Goal: Use online tool/utility: Utilize a website feature to perform a specific function

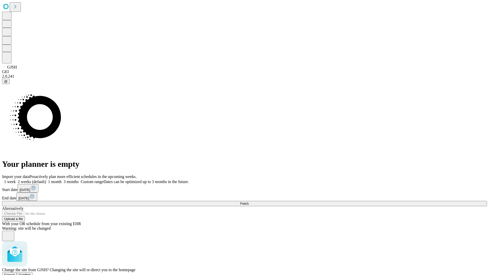
click at [31, 273] on span "Confirm" at bounding box center [25, 275] width 12 height 4
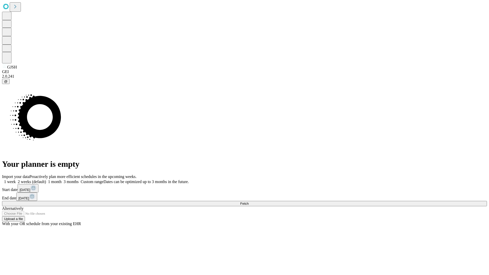
click at [16, 179] on label "1 week" at bounding box center [9, 181] width 14 height 4
click at [248, 202] on span "Fetch" at bounding box center [244, 204] width 8 height 4
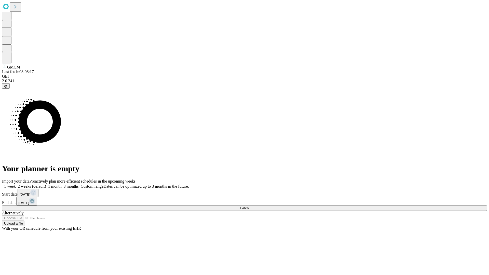
click at [16, 184] on label "1 week" at bounding box center [9, 186] width 14 height 4
click at [248, 206] on span "Fetch" at bounding box center [244, 208] width 8 height 4
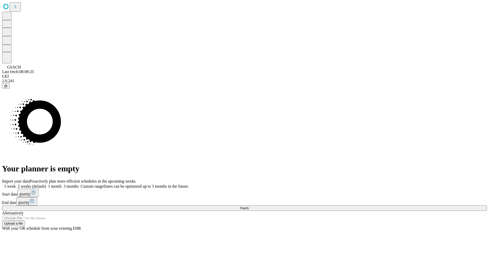
click at [16, 184] on label "1 week" at bounding box center [9, 186] width 14 height 4
click at [248, 206] on span "Fetch" at bounding box center [244, 208] width 8 height 4
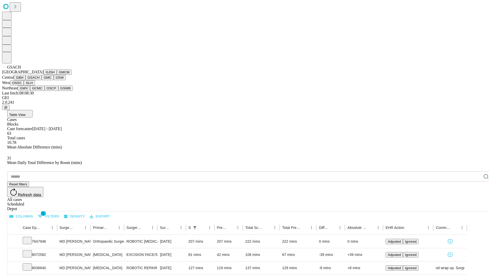
click at [41, 80] on button "GMC" at bounding box center [47, 77] width 12 height 5
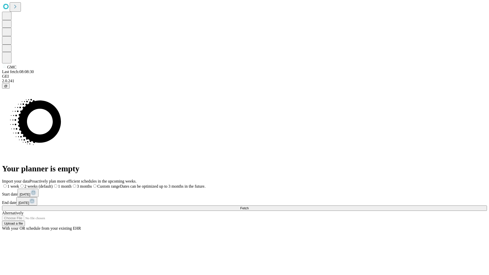
click at [248, 206] on span "Fetch" at bounding box center [244, 208] width 8 height 4
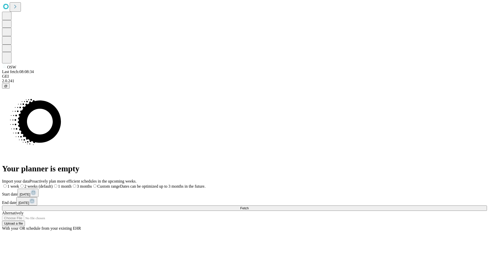
click at [19, 184] on label "1 week" at bounding box center [10, 186] width 17 height 4
click at [248, 206] on span "Fetch" at bounding box center [244, 208] width 8 height 4
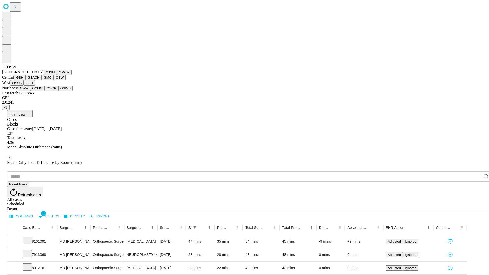
click at [24, 86] on button "OSSC" at bounding box center [17, 82] width 14 height 5
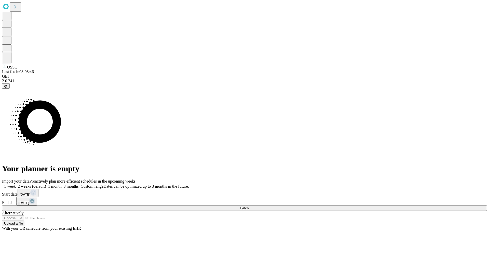
click at [16, 184] on label "1 week" at bounding box center [9, 186] width 14 height 4
click at [248, 206] on span "Fetch" at bounding box center [244, 208] width 8 height 4
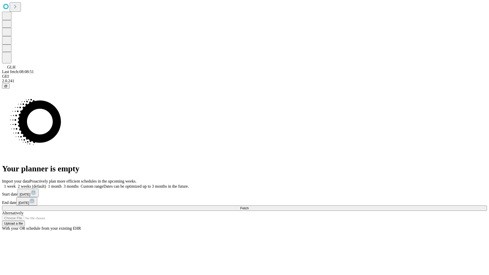
click at [16, 184] on label "1 week" at bounding box center [9, 186] width 14 height 4
click at [248, 206] on span "Fetch" at bounding box center [244, 208] width 8 height 4
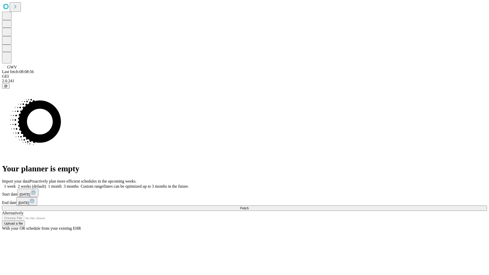
click at [16, 184] on label "1 week" at bounding box center [9, 186] width 14 height 4
click at [248, 206] on span "Fetch" at bounding box center [244, 208] width 8 height 4
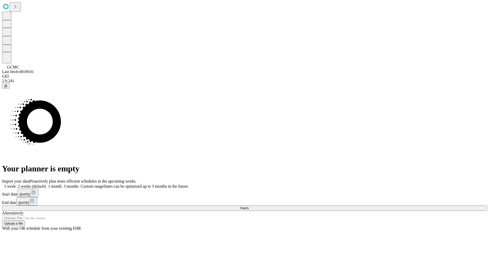
click at [16, 184] on label "1 week" at bounding box center [9, 186] width 14 height 4
click at [248, 206] on span "Fetch" at bounding box center [244, 208] width 8 height 4
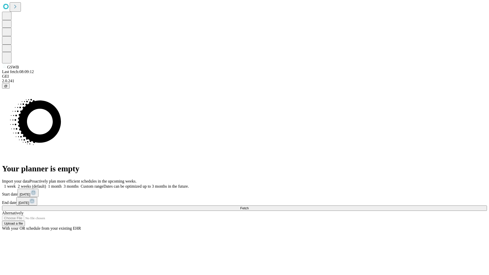
click at [16, 184] on label "1 week" at bounding box center [9, 186] width 14 height 4
click at [248, 206] on span "Fetch" at bounding box center [244, 208] width 8 height 4
